Goal: Navigation & Orientation: Find specific page/section

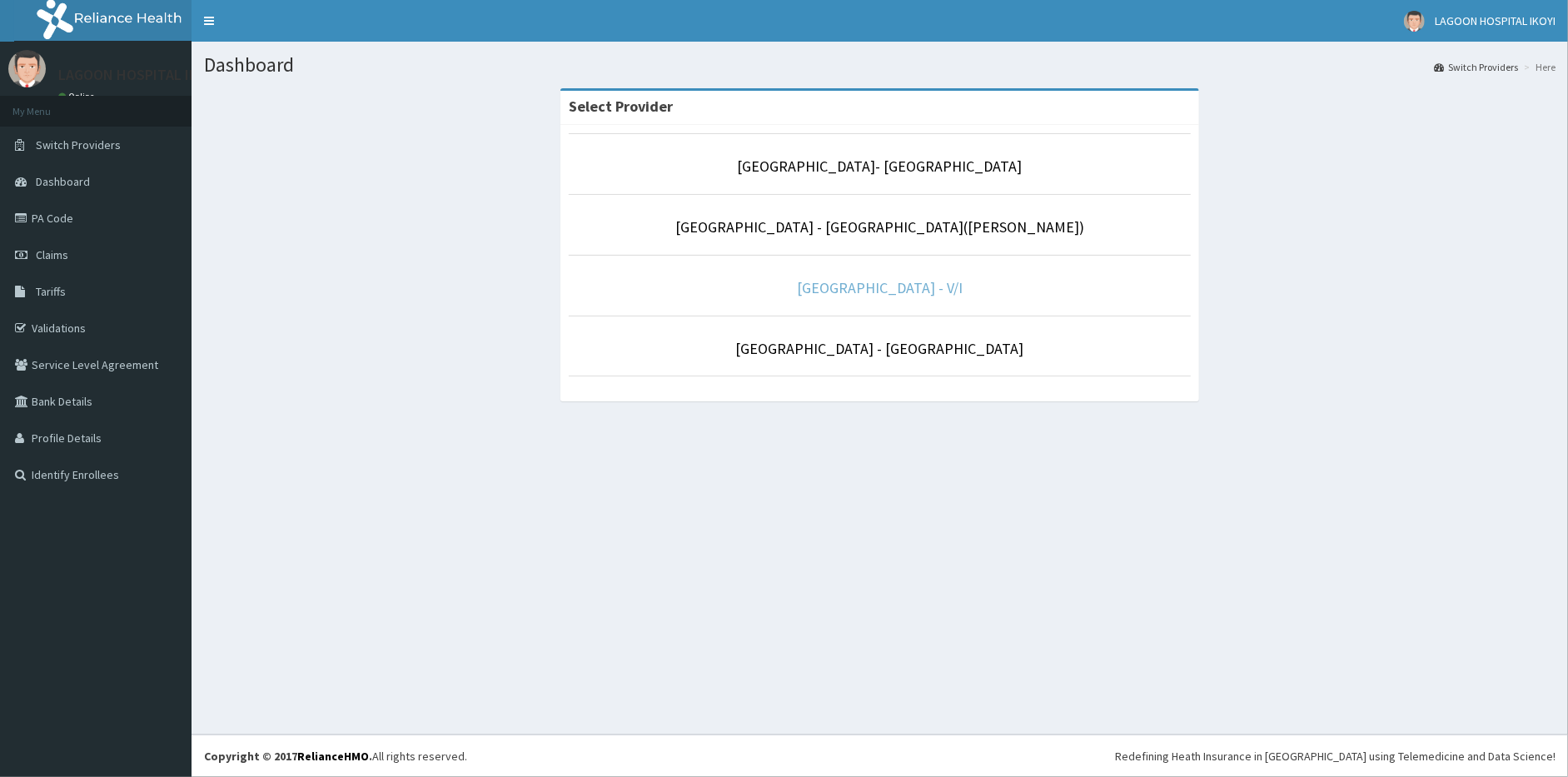
click at [874, 290] on link "[GEOGRAPHIC_DATA] - V/I" at bounding box center [880, 288] width 166 height 19
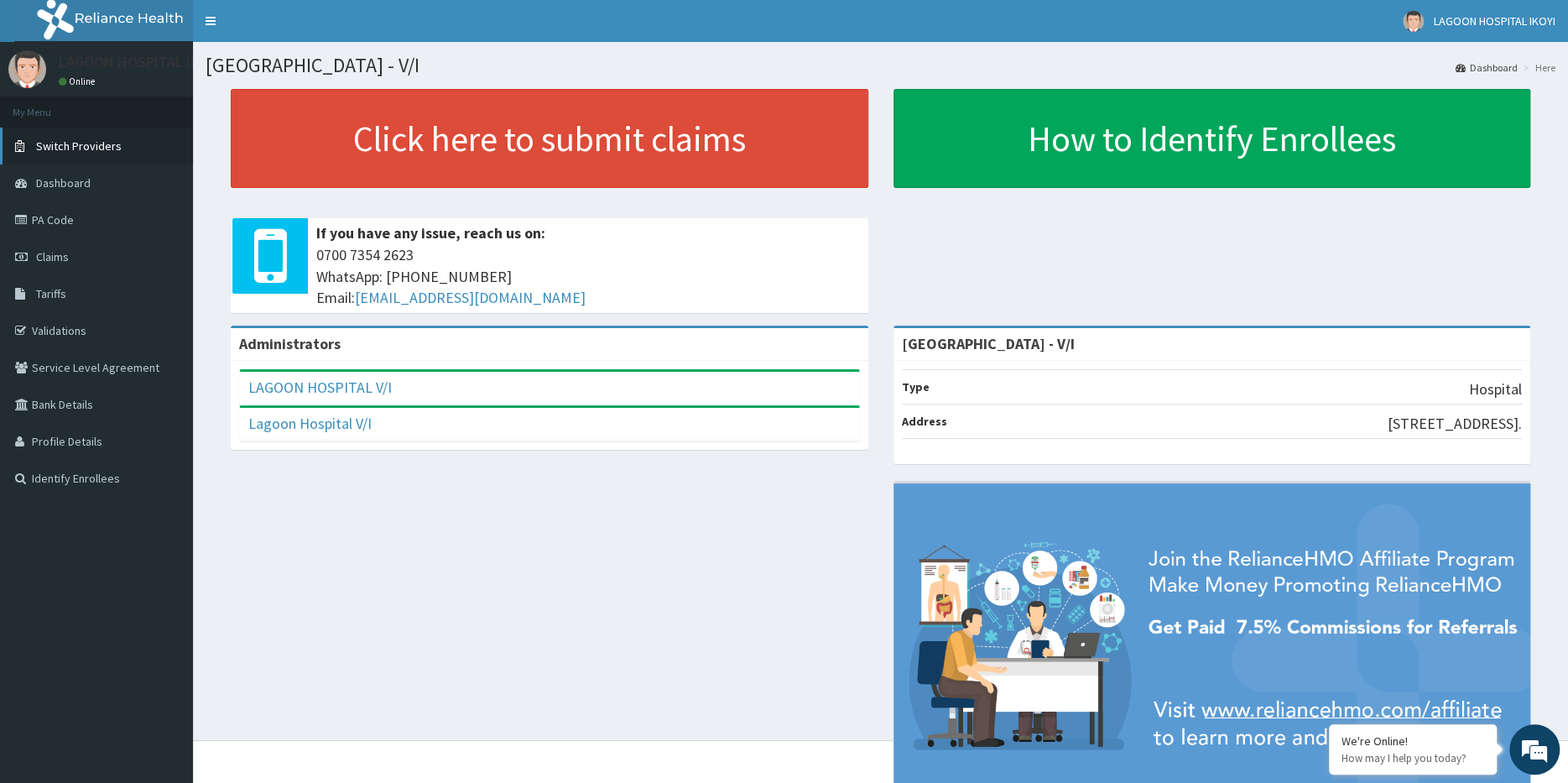
click at [84, 142] on span "Switch Providers" at bounding box center [79, 145] width 85 height 15
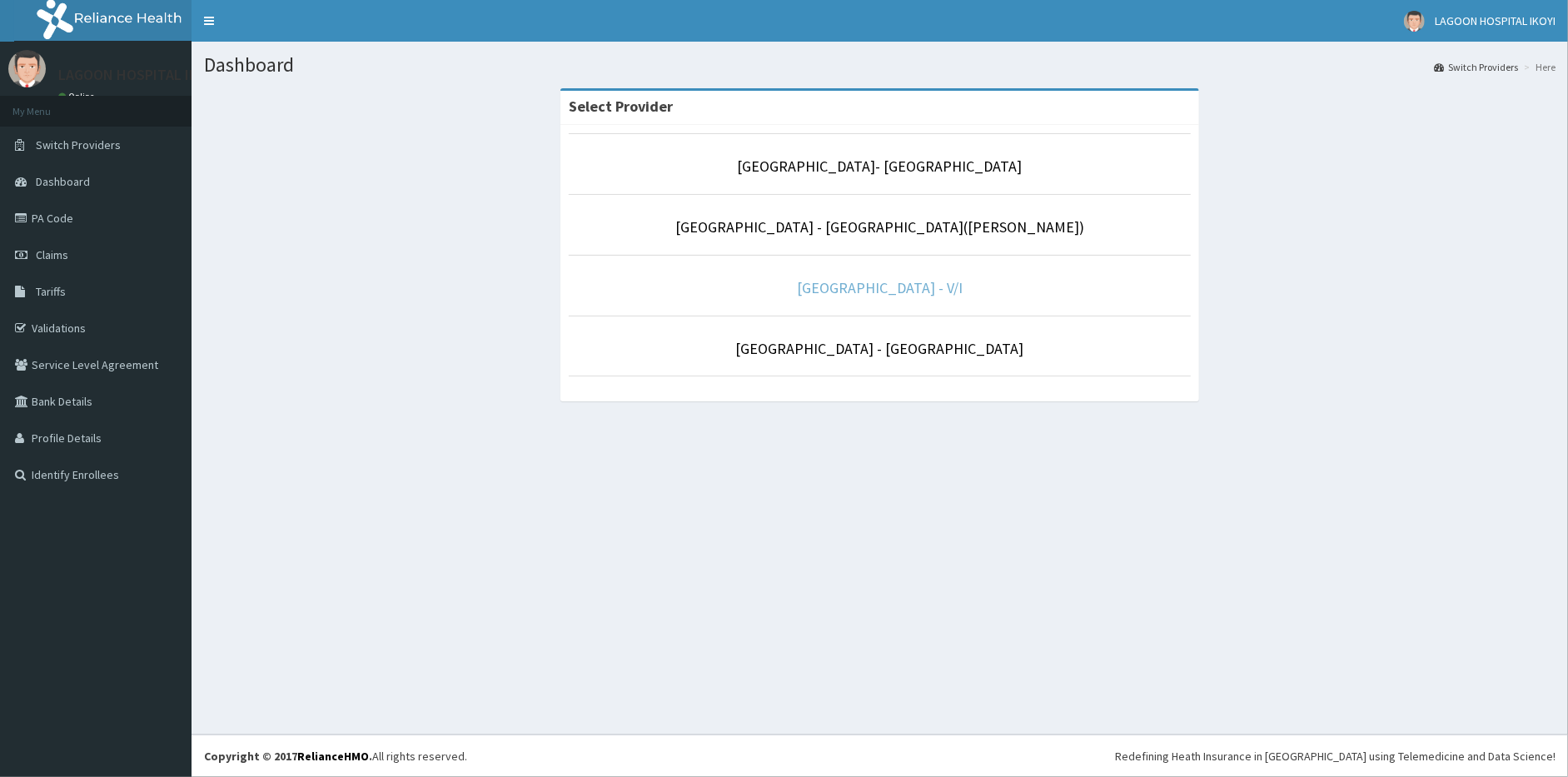
click at [884, 286] on link "[GEOGRAPHIC_DATA] - V/I" at bounding box center [880, 288] width 166 height 19
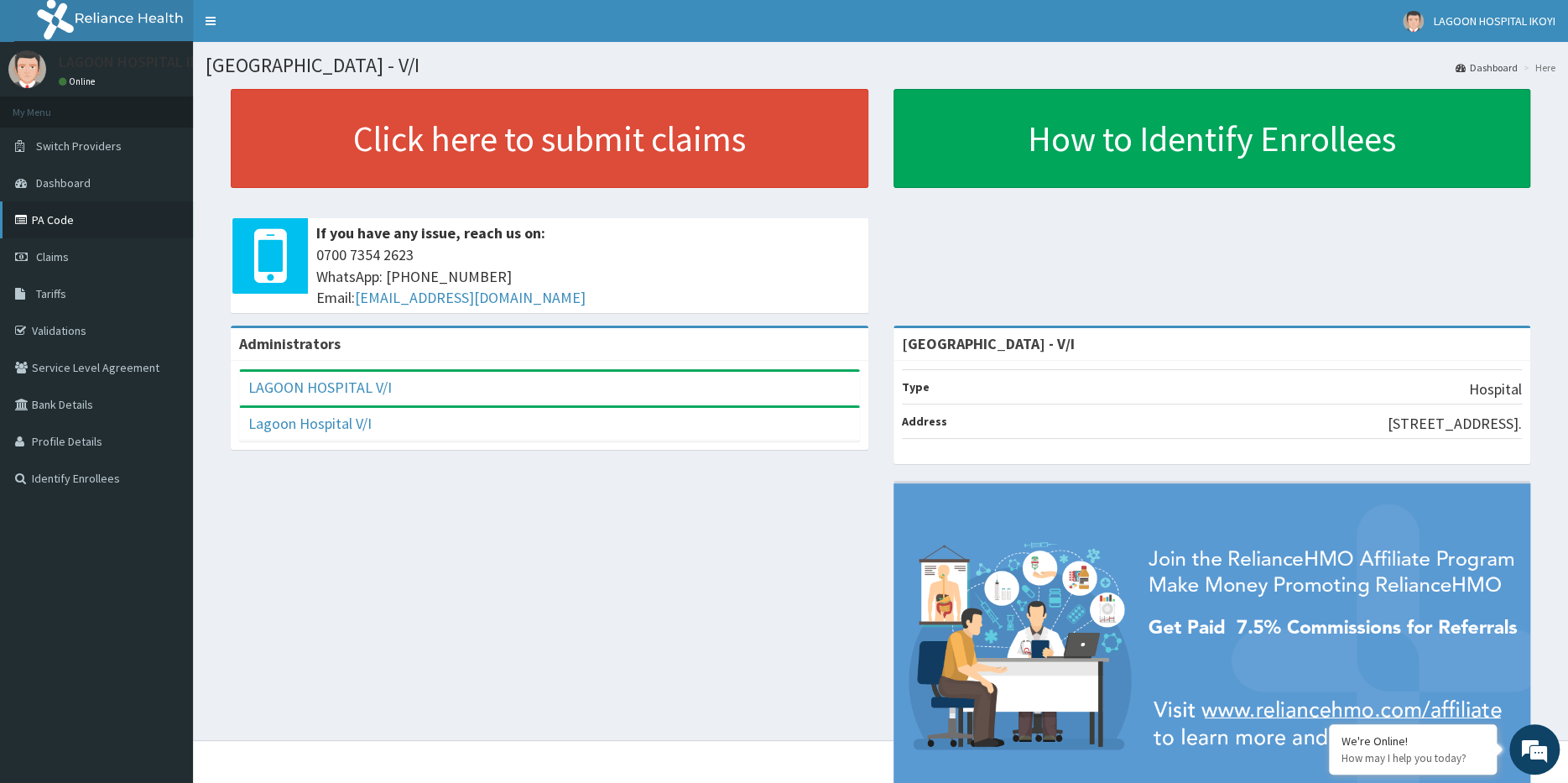
click at [69, 211] on link "PA Code" at bounding box center [96, 219] width 193 height 37
